Goal: Task Accomplishment & Management: Use online tool/utility

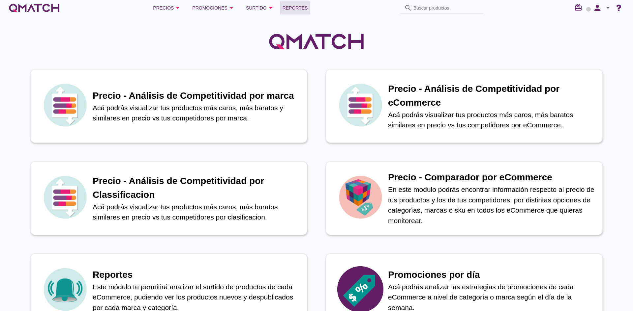
click at [288, 8] on span "Reportes" at bounding box center [294, 8] width 25 height 8
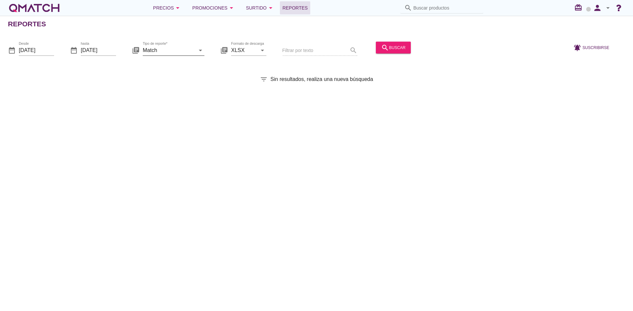
click at [163, 55] on div "Tipo de reporte* Match arrow_drop_down" at bounding box center [174, 50] width 62 height 11
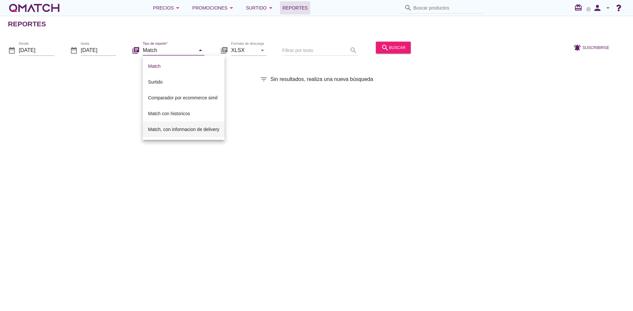
click at [158, 127] on div "Match, con informacion de delivery" at bounding box center [183, 130] width 71 height 8
type input "Match, con informacion de delivery"
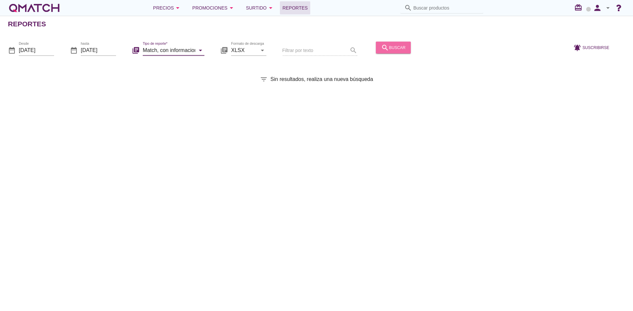
click at [385, 45] on icon "search" at bounding box center [385, 47] width 8 height 8
click at [28, 52] on input "2025-10-01" at bounding box center [36, 50] width 35 height 11
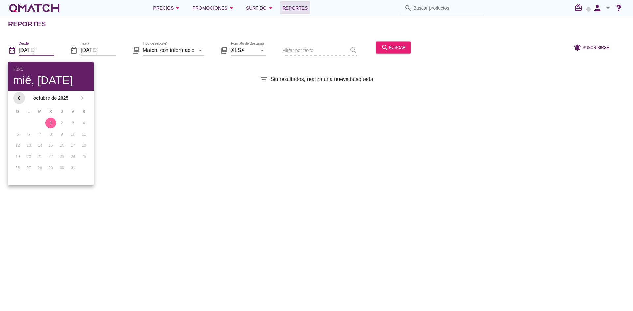
click at [17, 95] on icon "chevron_left" at bounding box center [19, 98] width 8 height 8
click at [31, 119] on button "1" at bounding box center [28, 123] width 11 height 11
click at [39, 167] on div "30" at bounding box center [40, 168] width 11 height 6
click at [26, 123] on div "1" at bounding box center [28, 123] width 11 height 6
type input "2025-09-01"
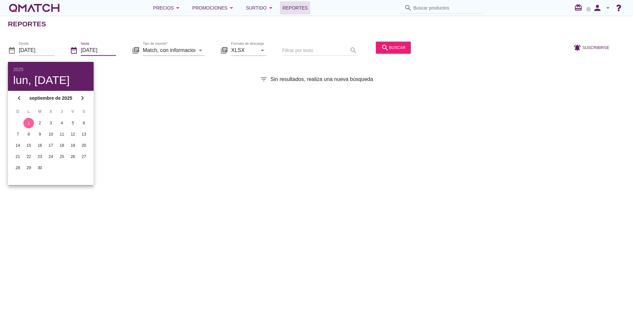
click at [112, 54] on input "2025-10-01" at bounding box center [98, 50] width 35 height 11
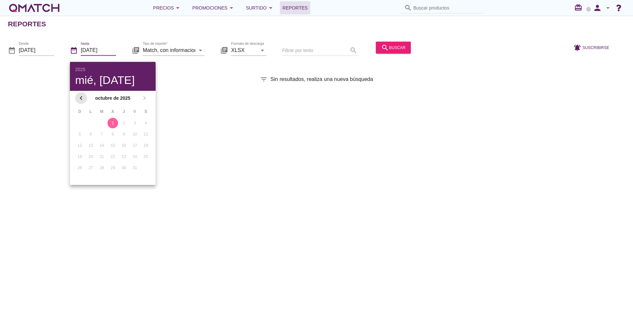
click at [84, 99] on icon "chevron_left" at bounding box center [81, 98] width 8 height 8
click at [102, 169] on div "30" at bounding box center [102, 168] width 11 height 6
type input "2025-09-30"
drag, startPoint x: 381, startPoint y: 59, endPoint x: 389, endPoint y: 55, distance: 8.7
click at [382, 59] on div "search buscar" at bounding box center [393, 51] width 40 height 22
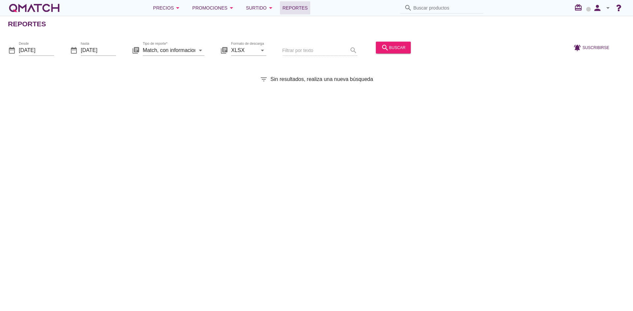
click at [390, 54] on div "search buscar" at bounding box center [393, 51] width 40 height 22
click at [391, 49] on div "search buscar" at bounding box center [393, 47] width 24 height 8
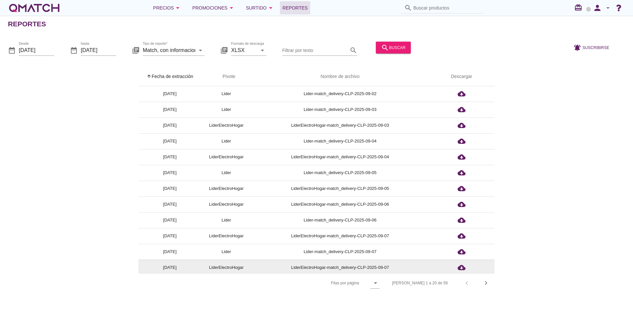
scroll to position [129, 0]
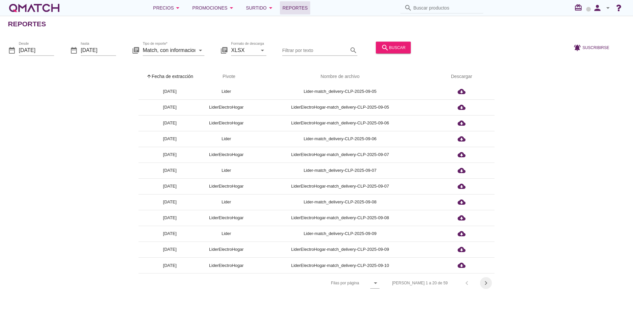
click at [486, 283] on icon "chevron_right" at bounding box center [486, 283] width 8 height 8
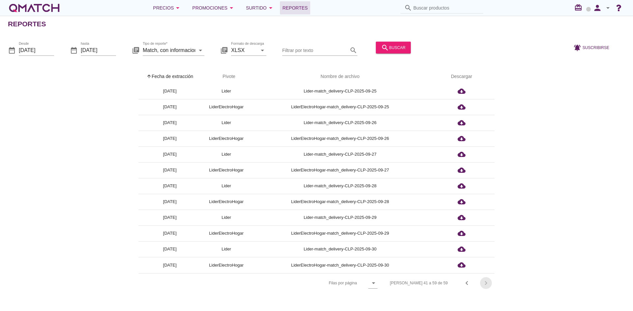
click at [486, 283] on div "Filas 41 a 59 de 59 chevron_left chevron_right" at bounding box center [438, 283] width 112 height 16
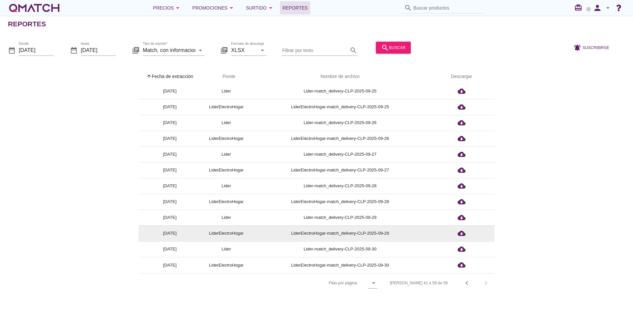
scroll to position [113, 0]
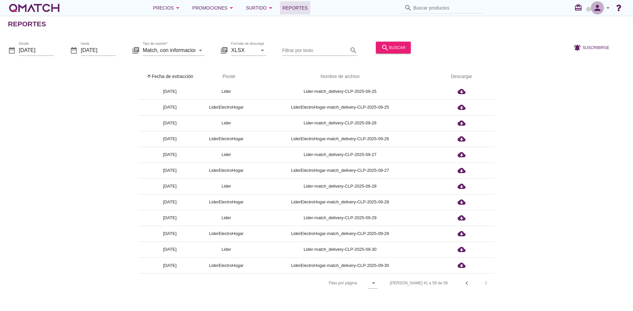
click at [594, 8] on icon "person" at bounding box center [596, 7] width 13 height 9
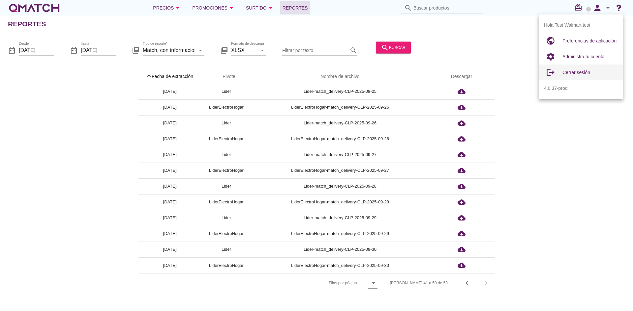
click at [569, 71] on span "Cerrar sesión" at bounding box center [576, 72] width 28 height 5
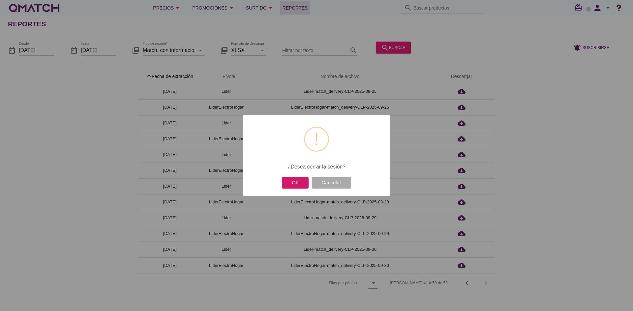
click at [304, 183] on button "OK" at bounding box center [295, 183] width 27 height 12
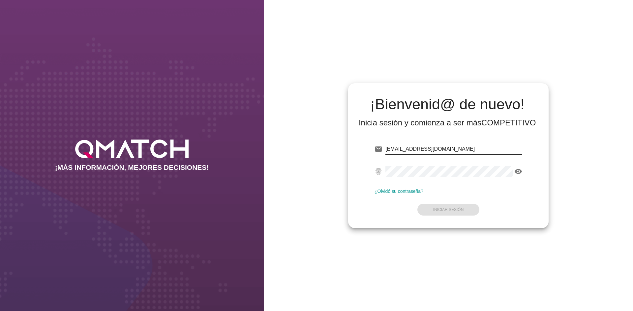
click at [410, 150] on input "[EMAIL_ADDRESS][DOMAIN_NAME]" at bounding box center [453, 149] width 137 height 11
drag, startPoint x: 410, startPoint y: 150, endPoint x: 449, endPoint y: 151, distance: 38.3
click at [449, 151] on input "[EMAIL_ADDRESS][DOMAIN_NAME]" at bounding box center [453, 149] width 137 height 11
type input "[EMAIL_ADDRESS][DOMAIN_NAME]"
click at [451, 206] on button "Iniciar Sesión" at bounding box center [448, 210] width 62 height 12
